Goal: Transaction & Acquisition: Purchase product/service

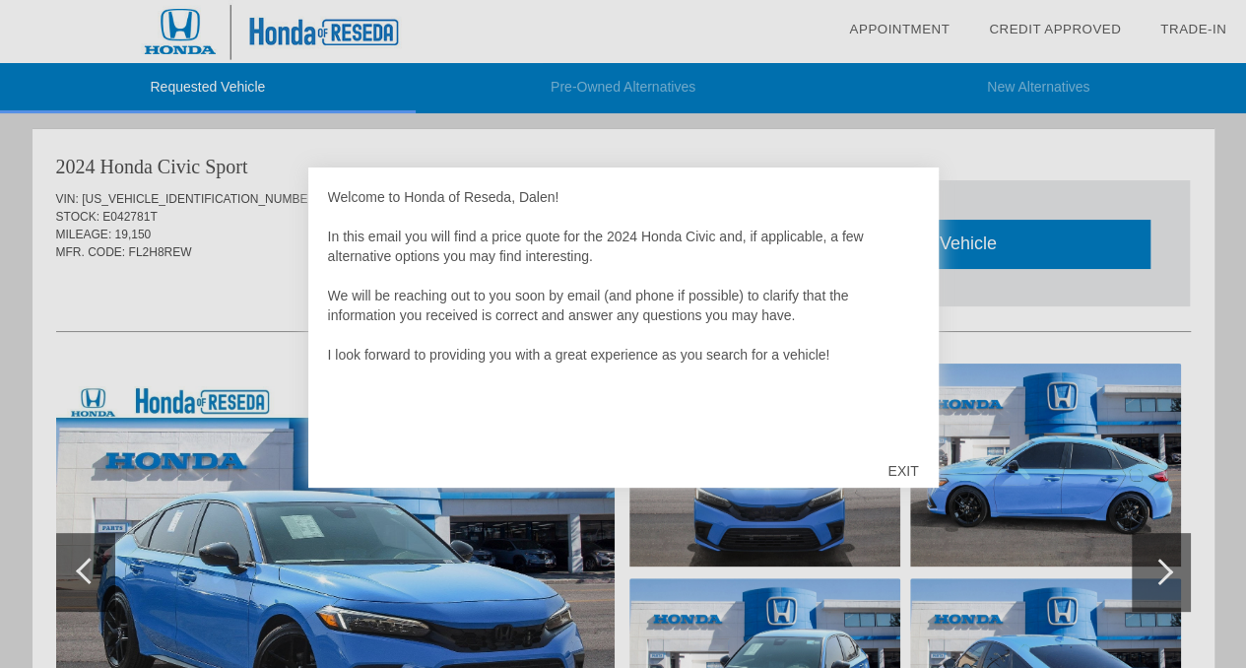
click at [1195, 278] on div at bounding box center [623, 334] width 1246 height 668
click at [888, 460] on div "EXIT" at bounding box center [903, 470] width 70 height 59
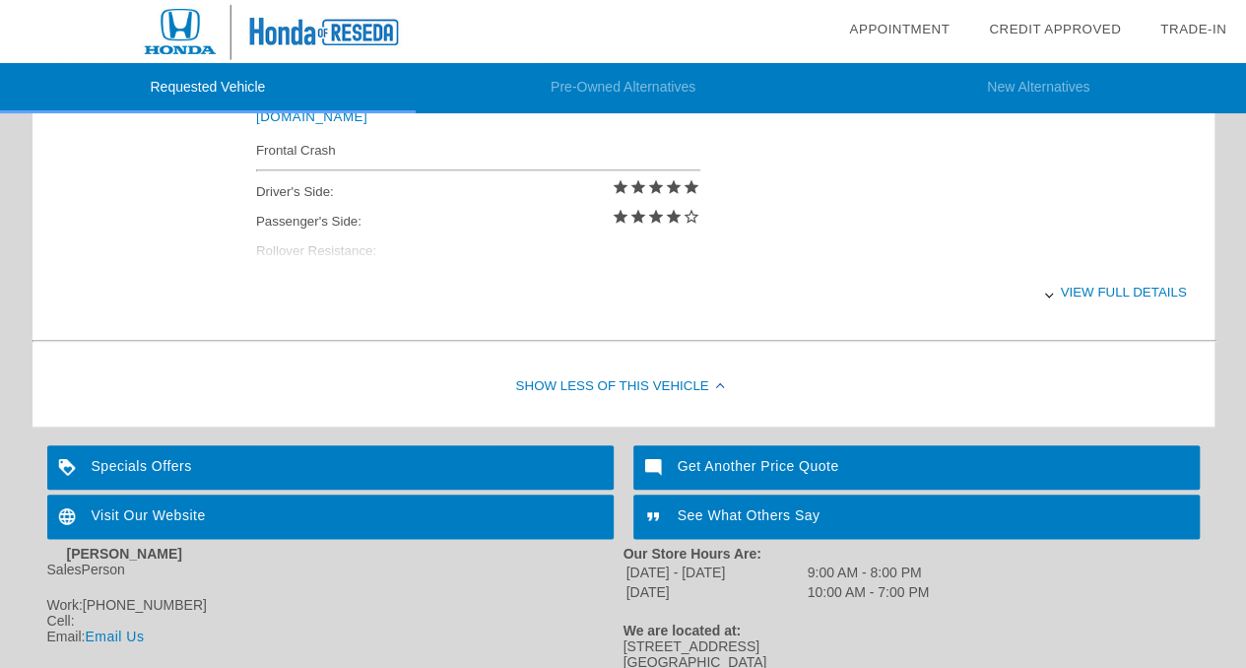
scroll to position [949, 0]
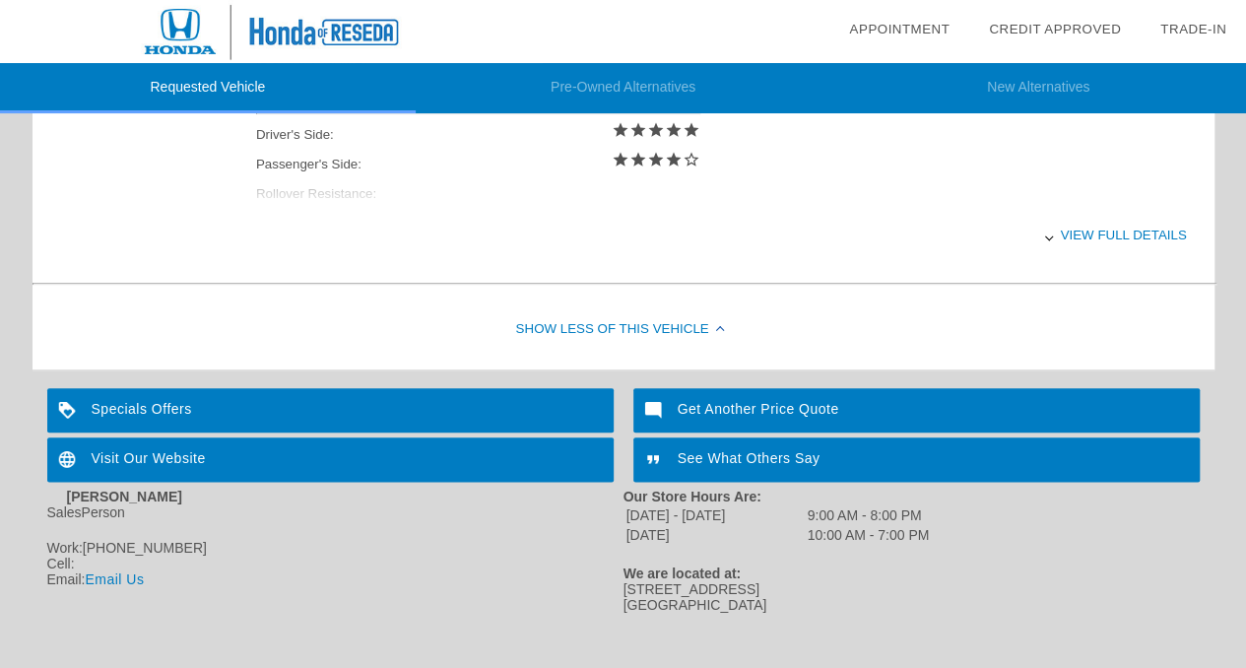
click at [510, 411] on div "Specials Offers" at bounding box center [330, 410] width 566 height 44
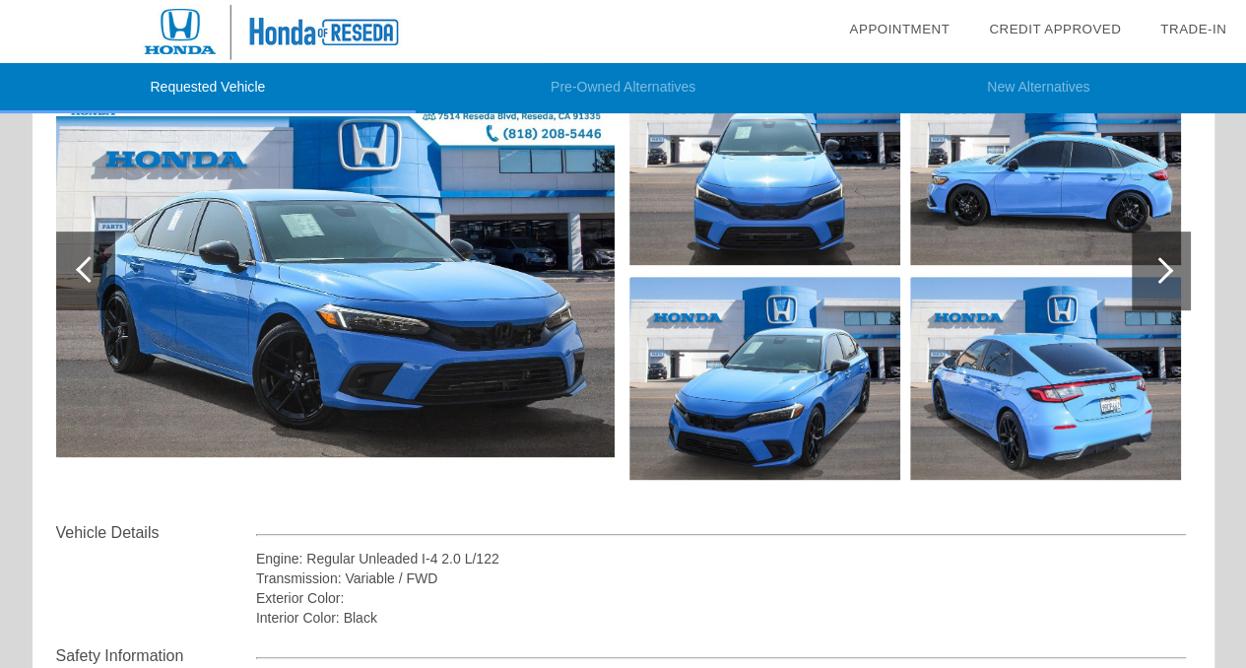
scroll to position [0, 0]
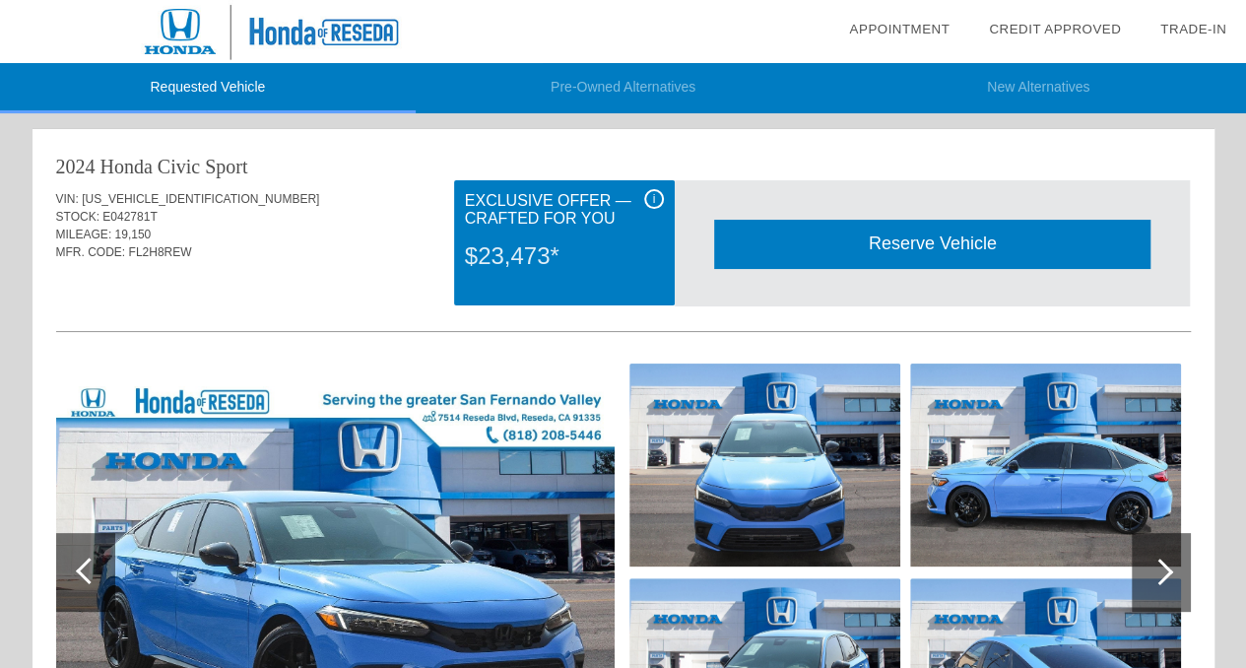
click at [598, 92] on li "Pre-Owned Alternatives" at bounding box center [624, 88] width 416 height 50
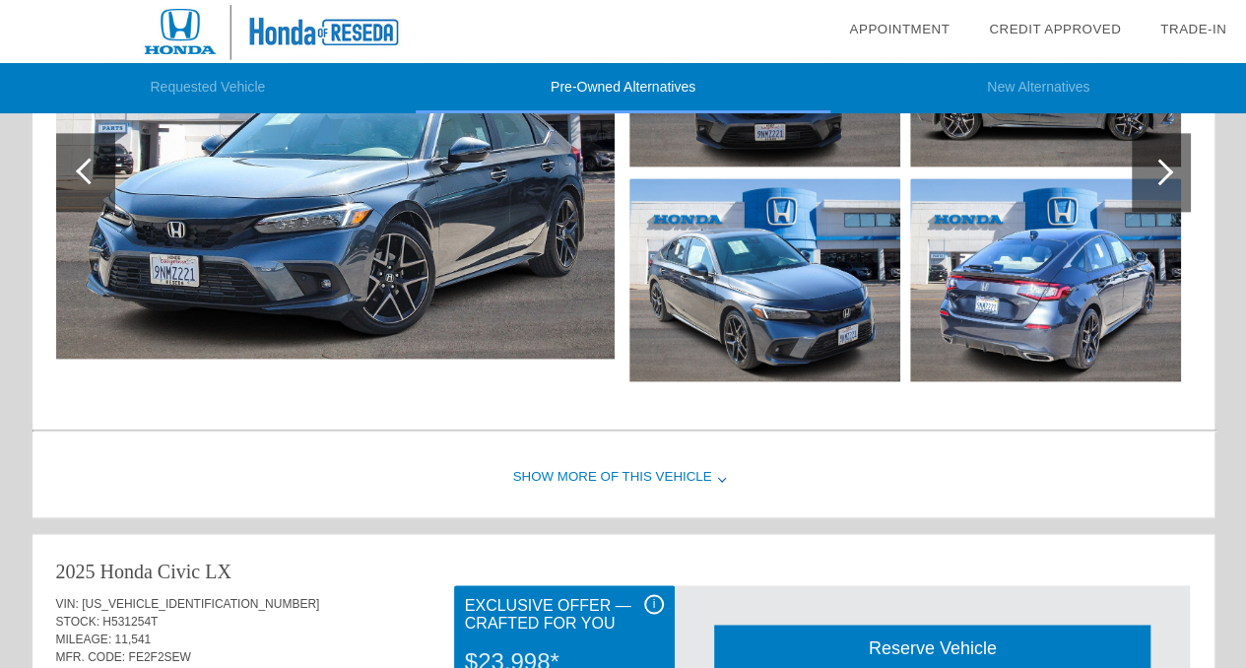
scroll to position [1201, 0]
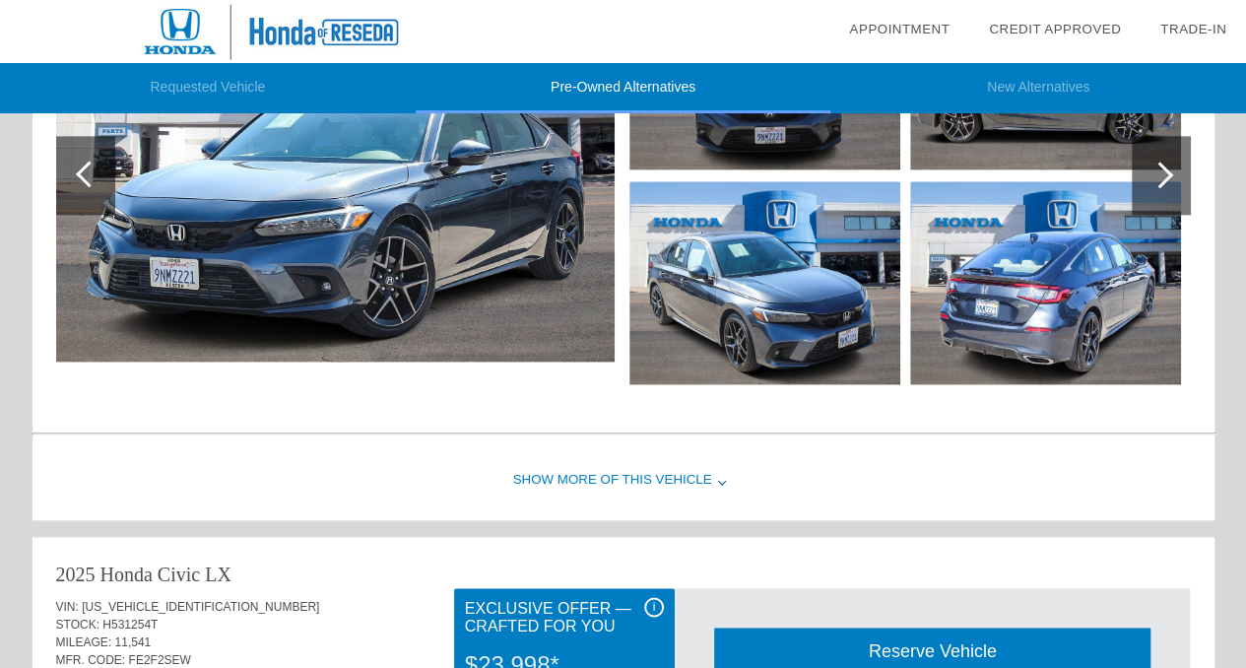
click at [672, 475] on div "Show More of this Vehicle" at bounding box center [624, 480] width 1182 height 79
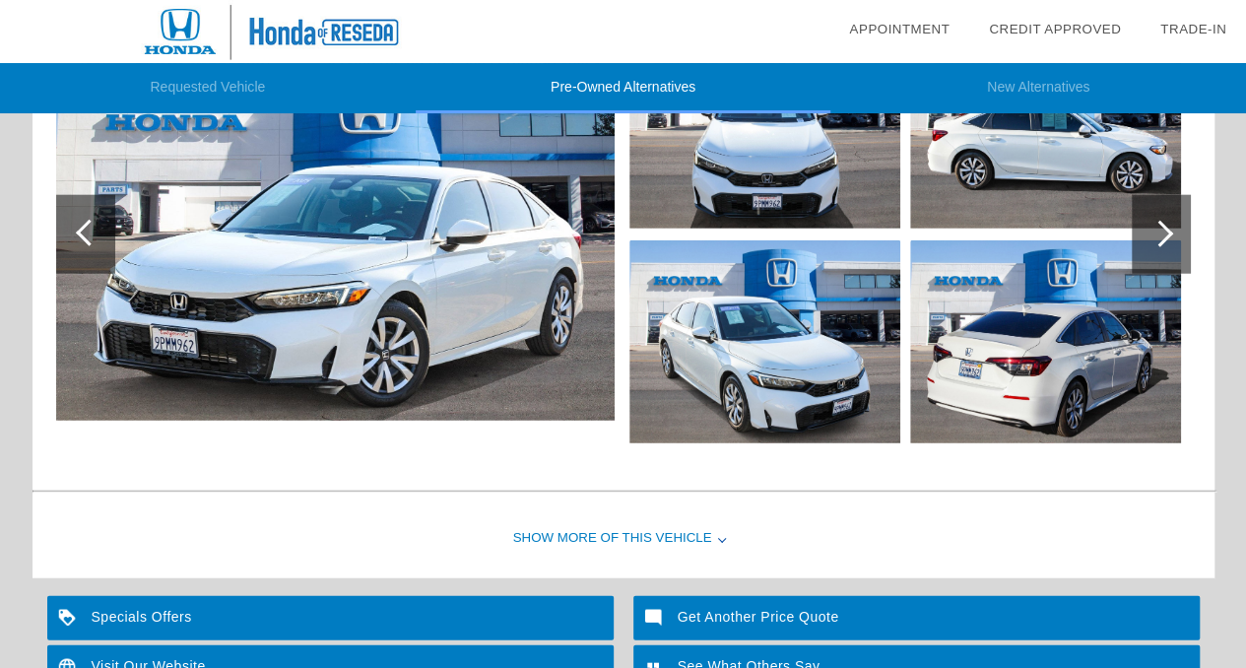
scroll to position [2572, 0]
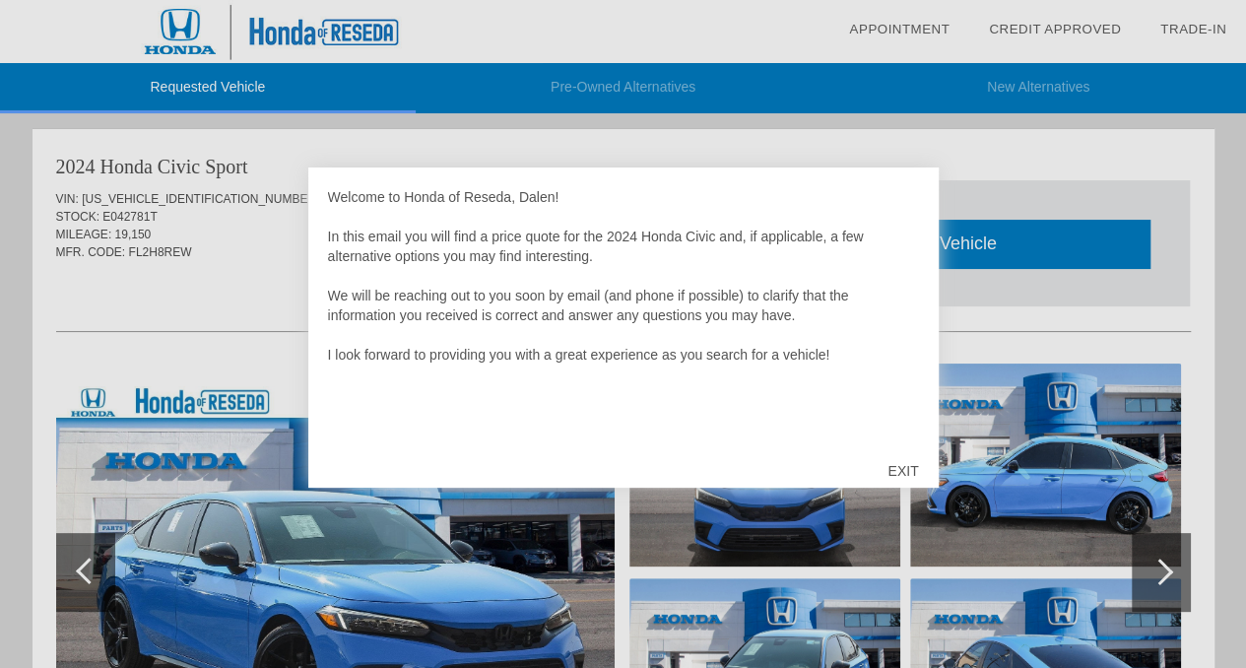
click at [890, 463] on div "EXIT" at bounding box center [903, 470] width 70 height 59
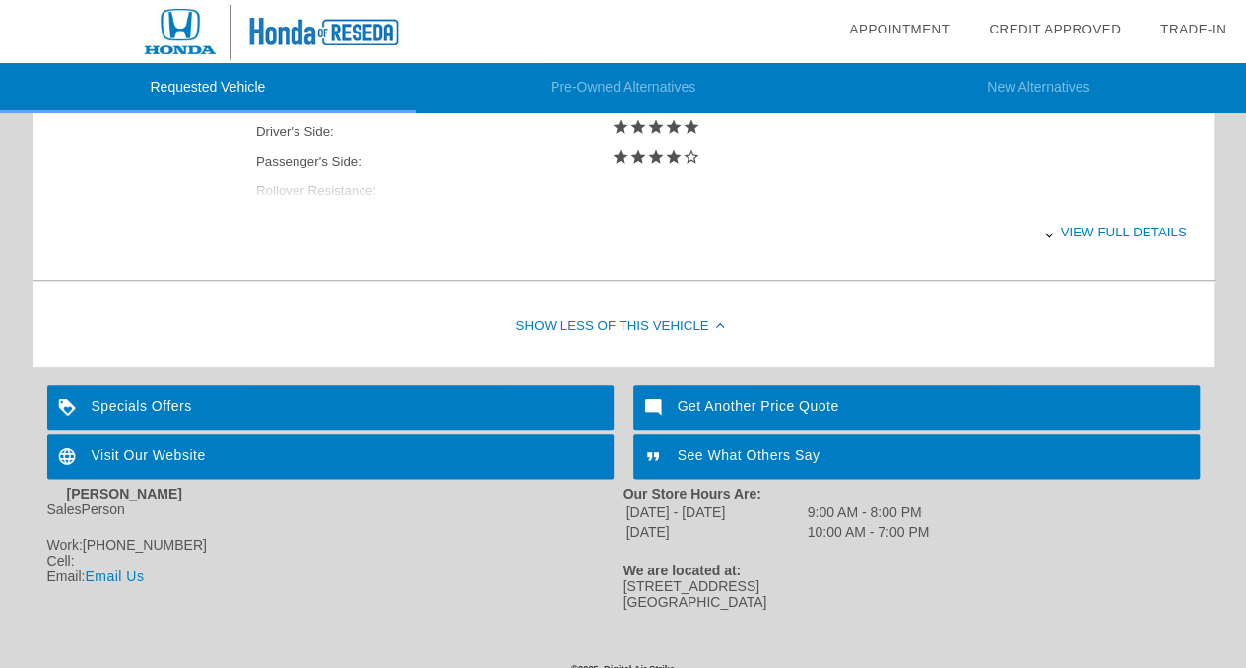
scroll to position [967, 0]
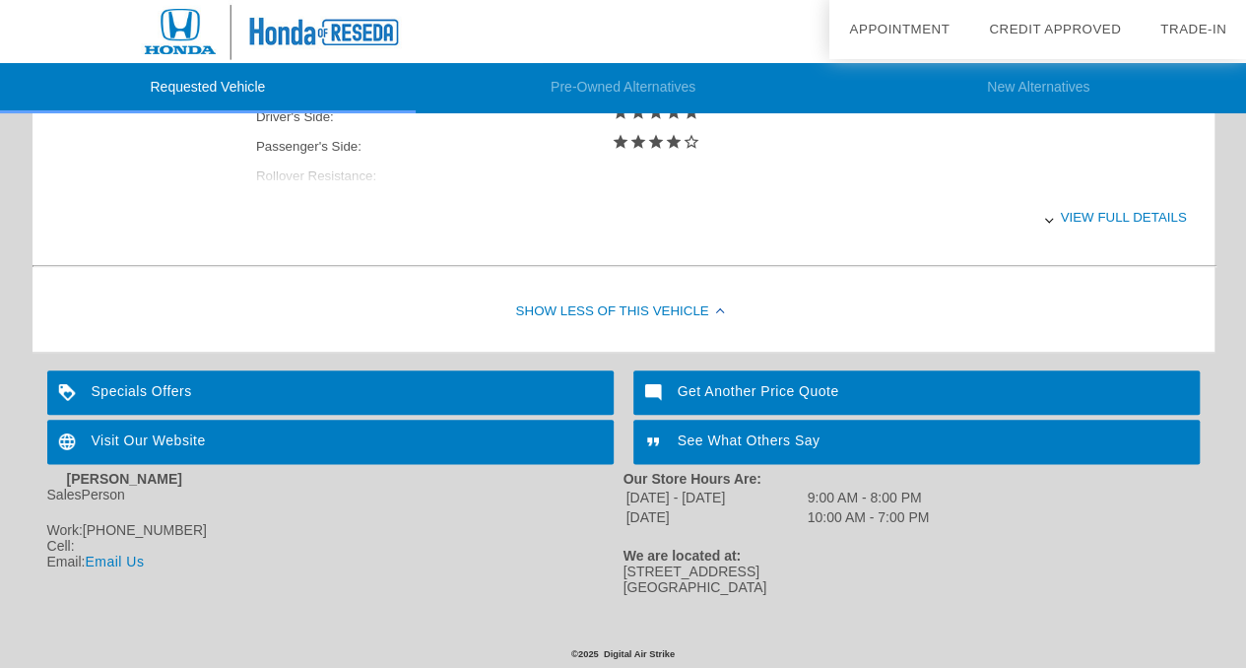
click at [663, 296] on div "Show Less of this Vehicle" at bounding box center [624, 312] width 1182 height 79
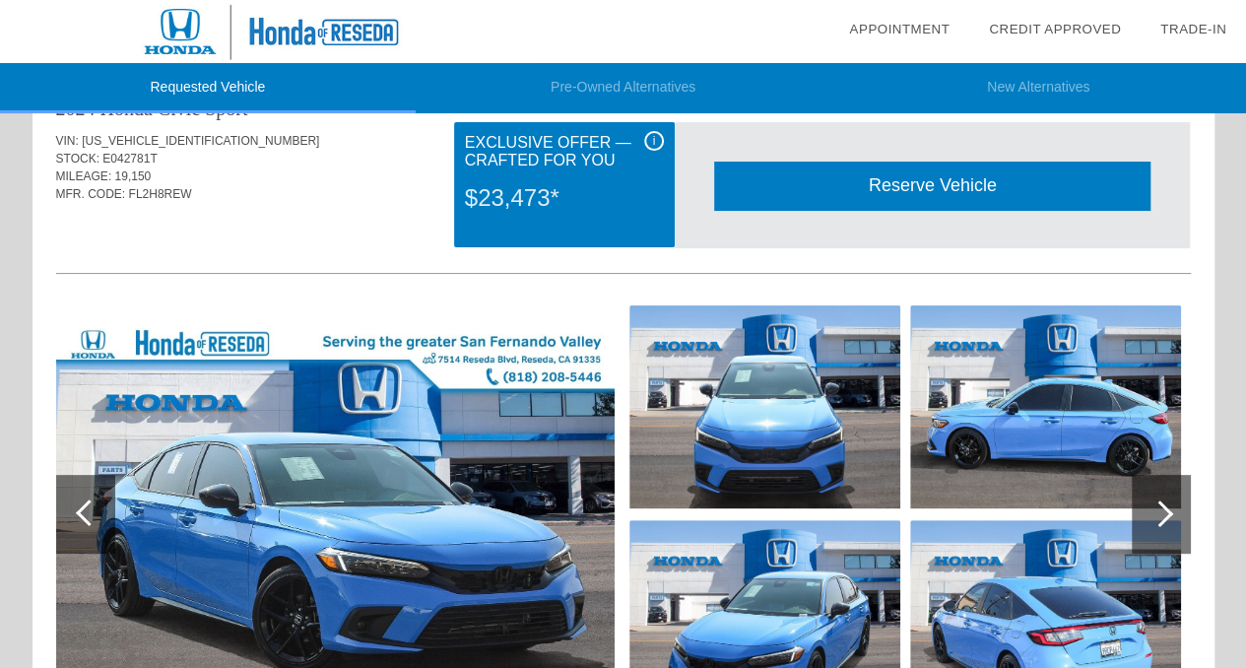
scroll to position [57, 0]
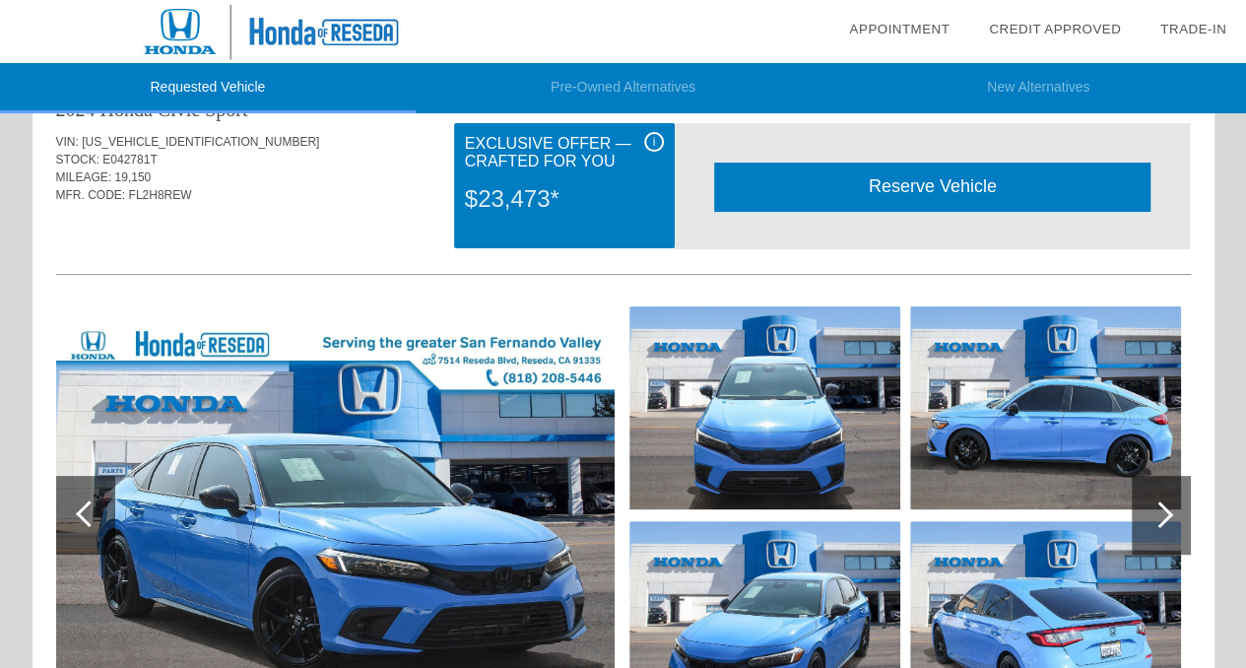
click at [342, 33] on img at bounding box center [271, 31] width 543 height 63
